Goal: Task Accomplishment & Management: Use online tool/utility

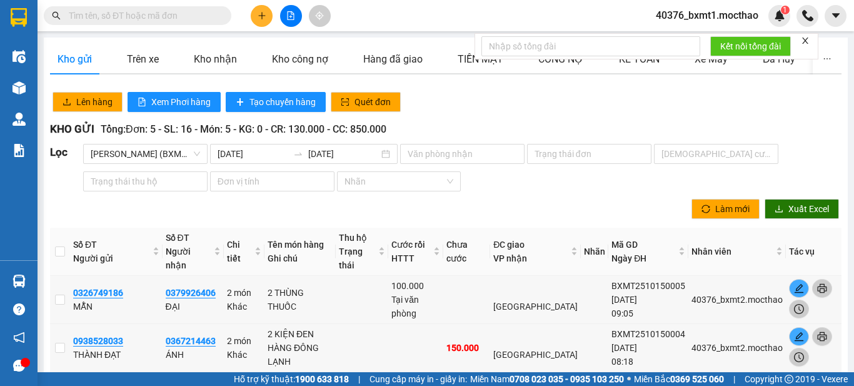
click at [804, 41] on icon "close" at bounding box center [805, 40] width 9 height 9
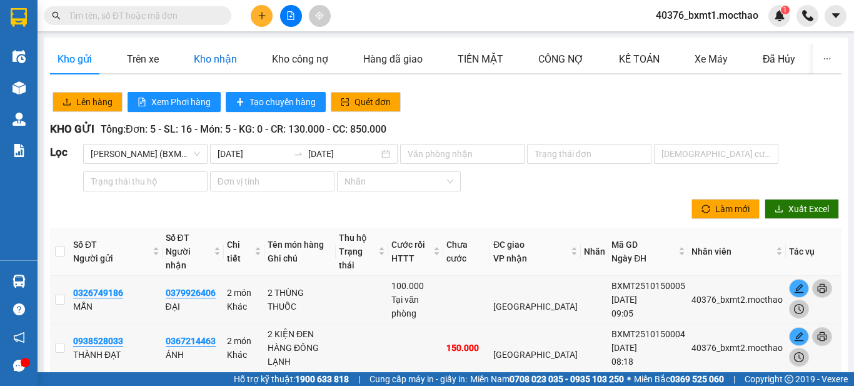
click at [199, 58] on div "Kho nhận" at bounding box center [215, 59] width 43 height 16
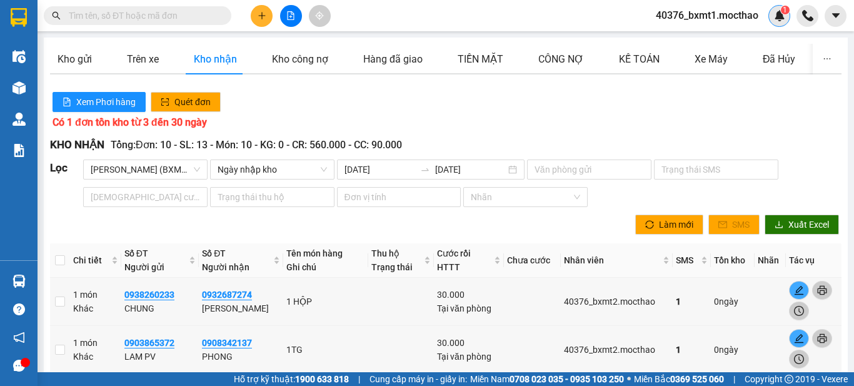
click at [784, 18] on img at bounding box center [779, 15] width 11 height 11
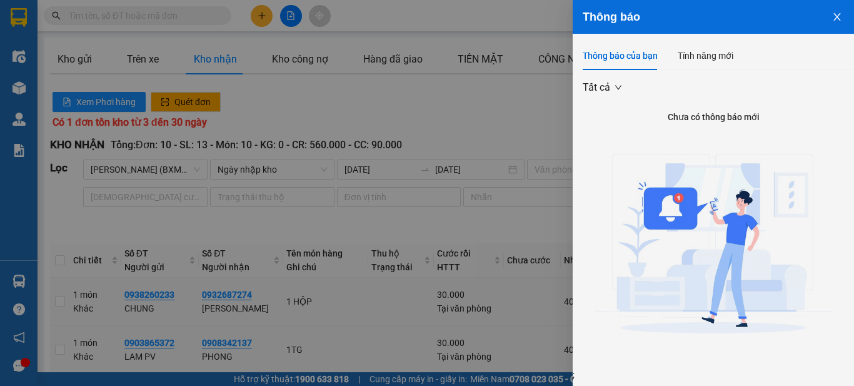
click at [834, 14] on icon "close" at bounding box center [837, 17] width 7 height 8
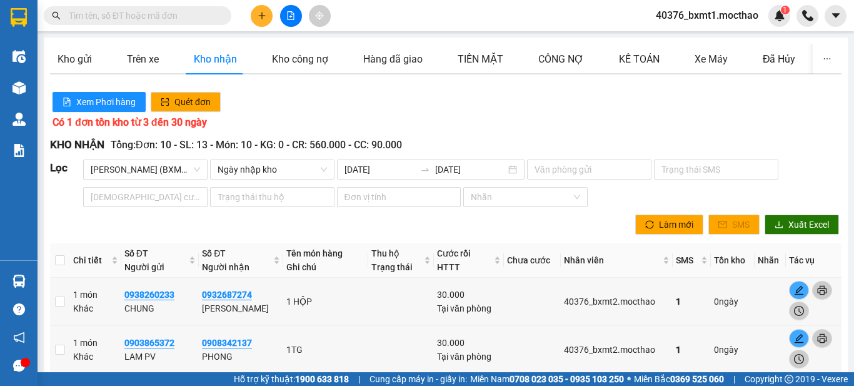
click at [458, 108] on div "Xem Phơi hàng Quét đơn" at bounding box center [446, 101] width 796 height 25
click at [80, 51] on div "Kho gửi" at bounding box center [75, 59] width 34 height 16
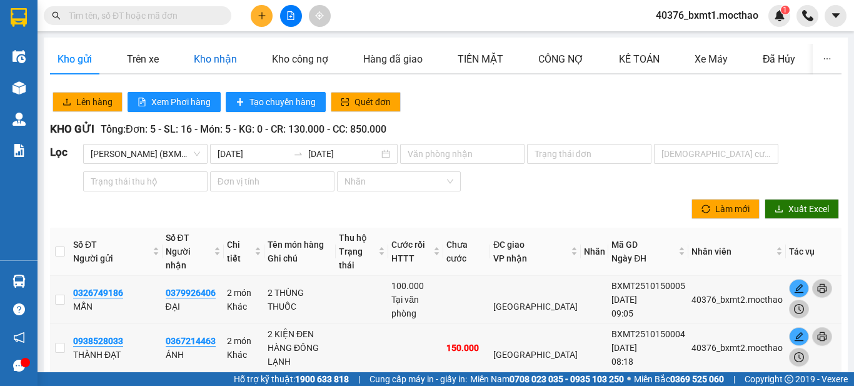
click at [206, 58] on div "Kho nhận" at bounding box center [215, 59] width 43 height 16
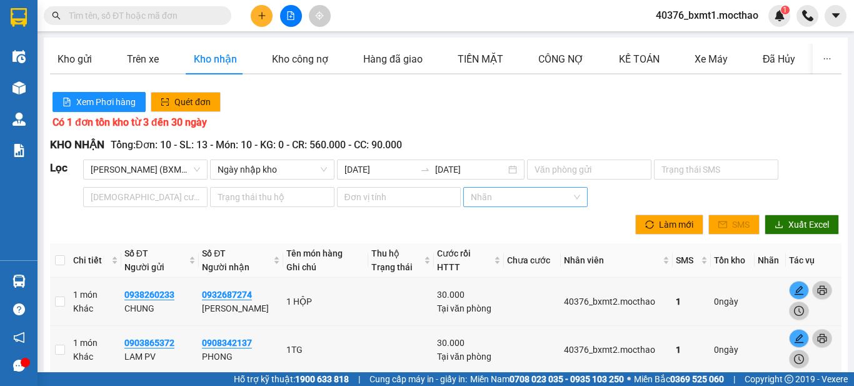
scroll to position [445, 0]
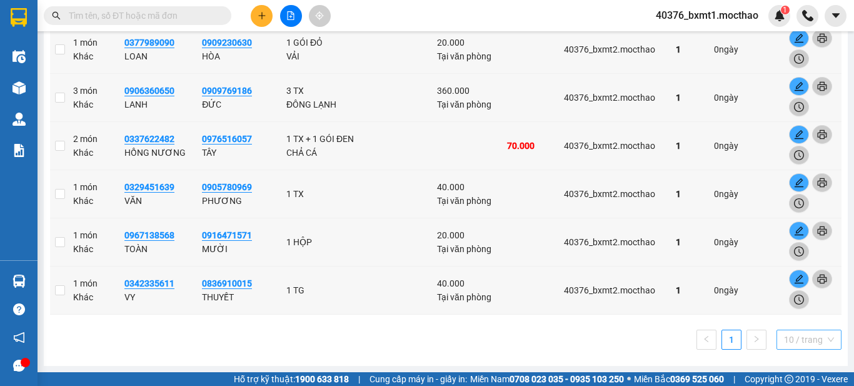
click at [800, 342] on span "10 / trang" at bounding box center [809, 339] width 50 height 19
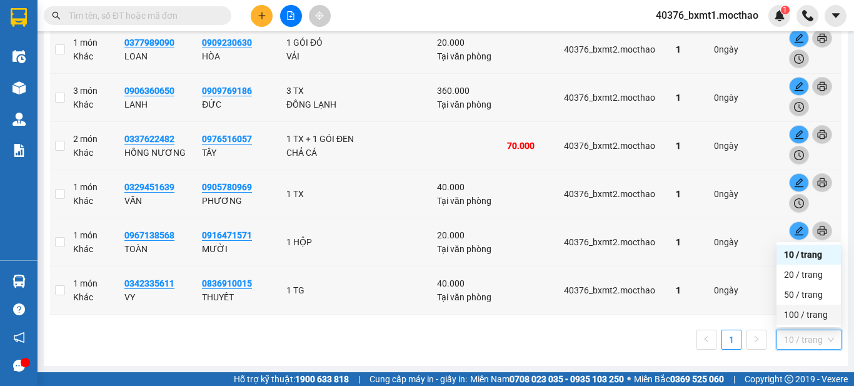
click at [806, 317] on div "100 / trang" at bounding box center [808, 315] width 49 height 14
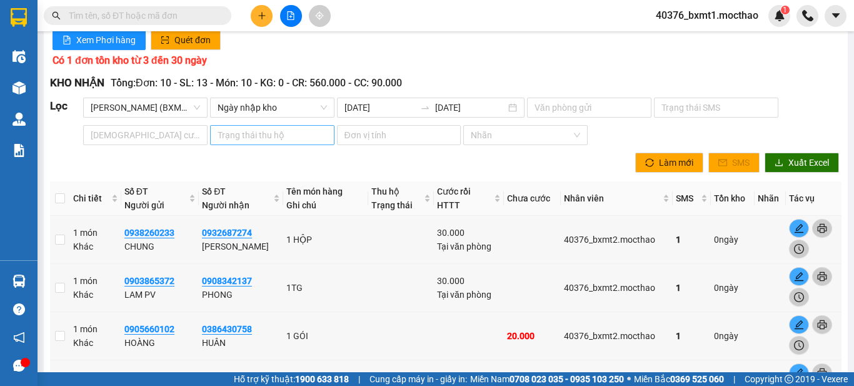
scroll to position [63, 0]
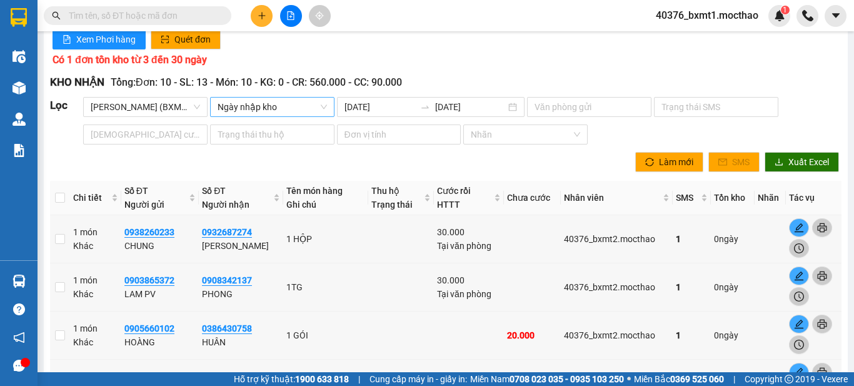
click at [265, 106] on span "Ngày nhập kho" at bounding box center [272, 107] width 109 height 19
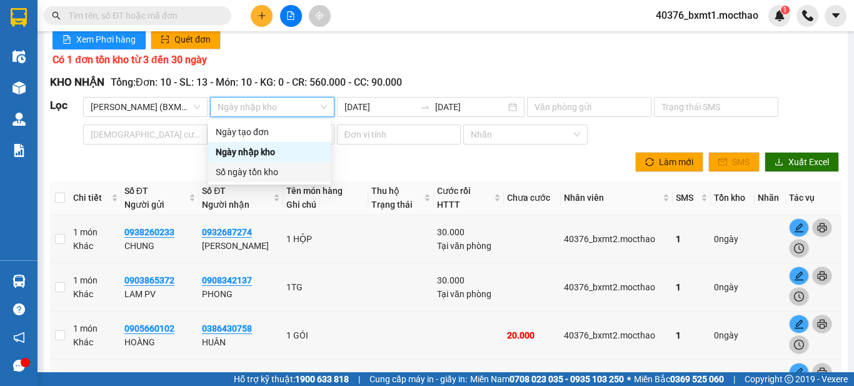
click at [268, 178] on div "Số ngày tồn kho" at bounding box center [270, 172] width 108 height 14
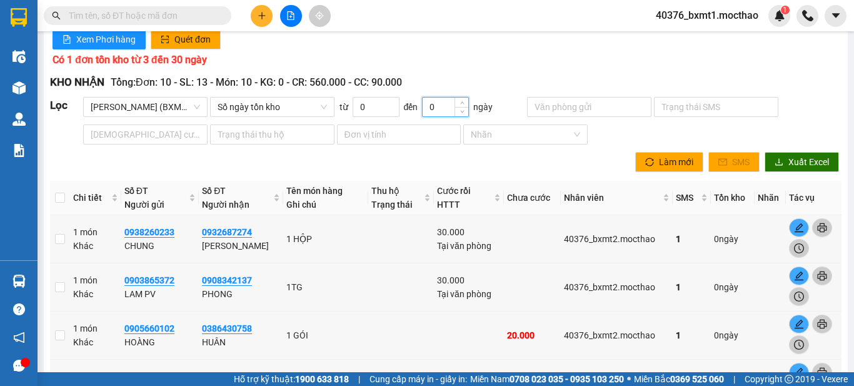
click at [444, 102] on input "0" at bounding box center [446, 107] width 46 height 19
type input "100"
click at [458, 44] on div "Xem Phơi hàng Quét đơn" at bounding box center [446, 39] width 796 height 25
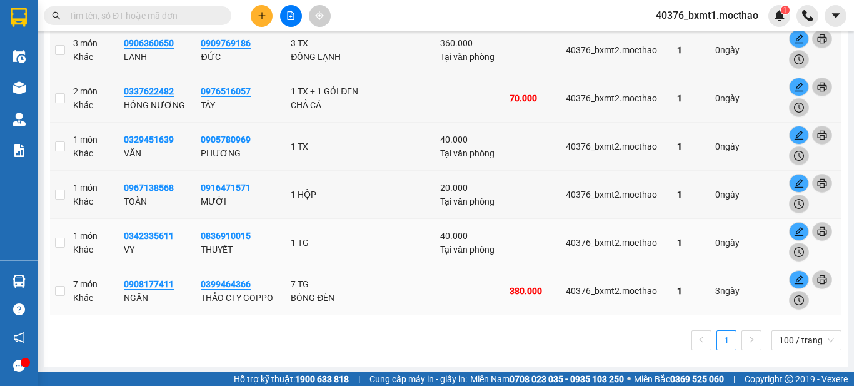
scroll to position [493, 0]
click at [59, 292] on input "checkbox" at bounding box center [60, 290] width 10 height 10
checkbox input "true"
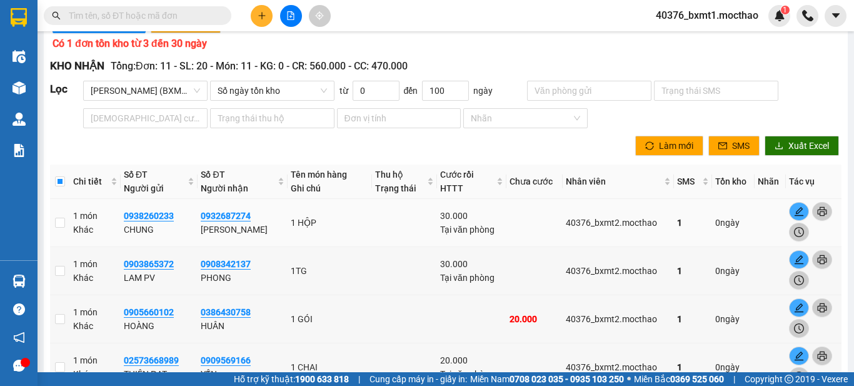
scroll to position [55, 0]
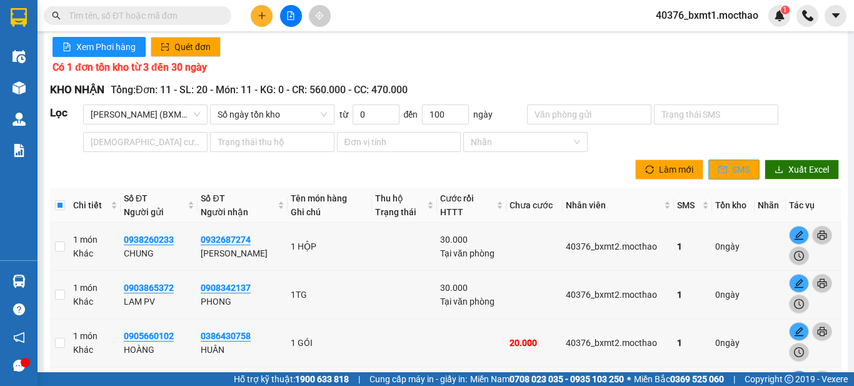
click at [721, 168] on button "SMS" at bounding box center [734, 169] width 51 height 20
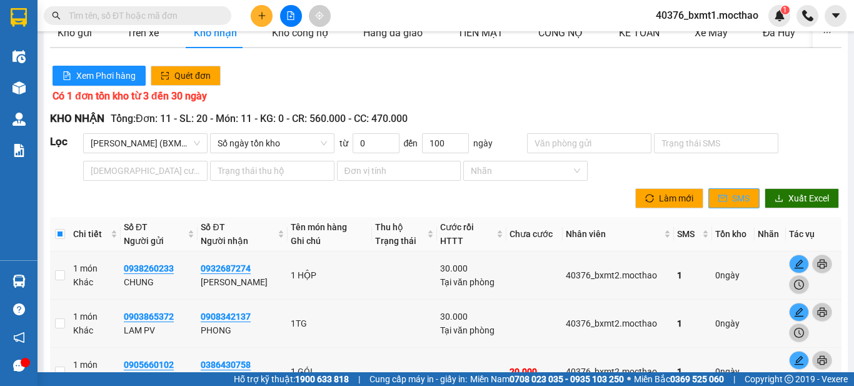
scroll to position [0, 0]
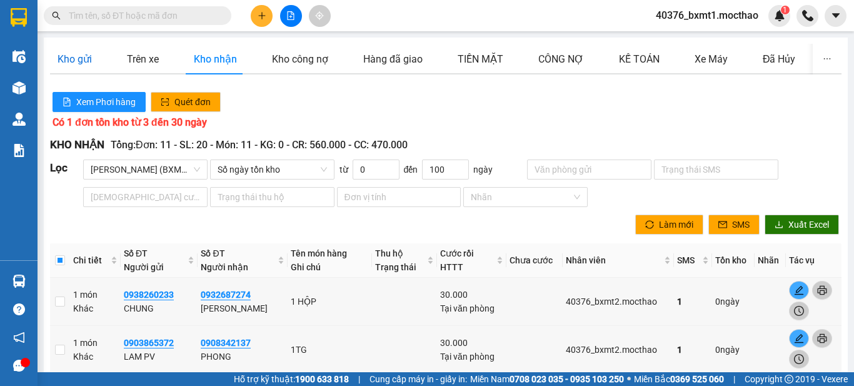
click at [84, 58] on div "Kho gửi" at bounding box center [75, 59] width 34 height 16
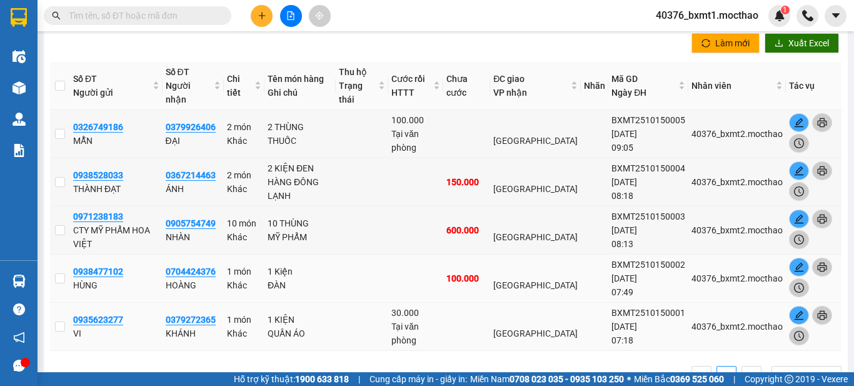
scroll to position [188, 0]
